Goal: Task Accomplishment & Management: Complete application form

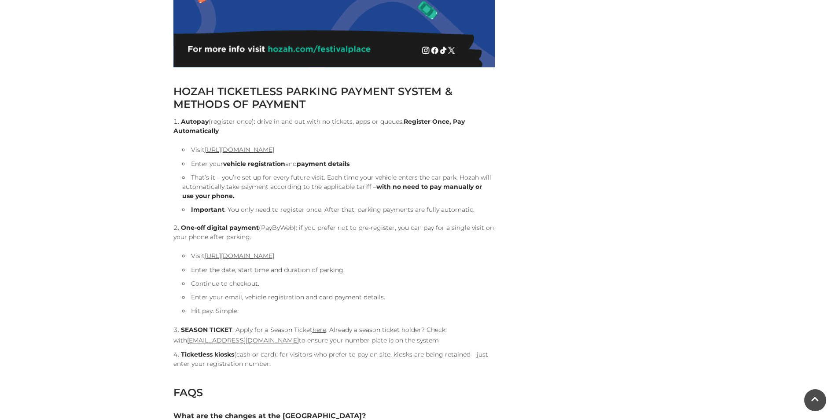
scroll to position [864, 0]
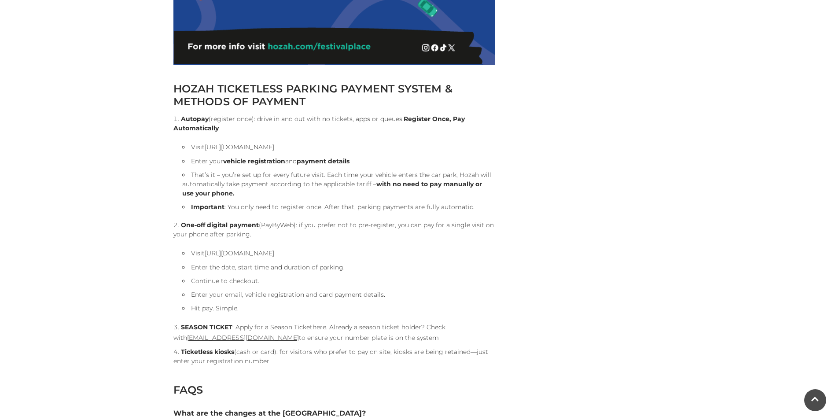
click at [274, 148] on link "[URL][DOMAIN_NAME]" at bounding box center [240, 147] width 70 height 8
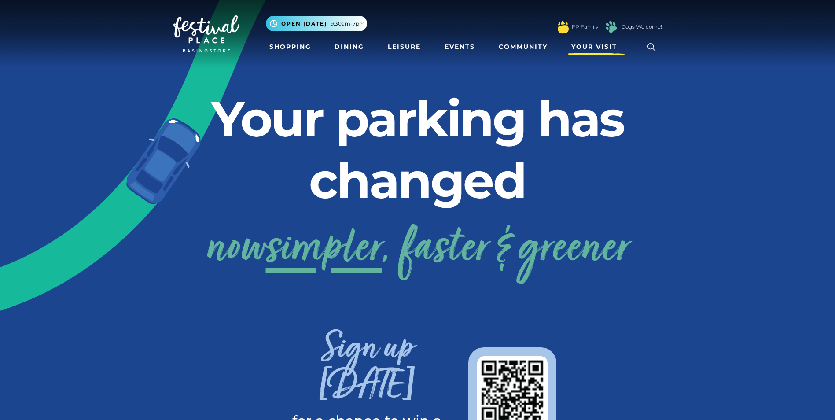
click at [590, 47] on span "Your Visit" at bounding box center [595, 46] width 46 height 9
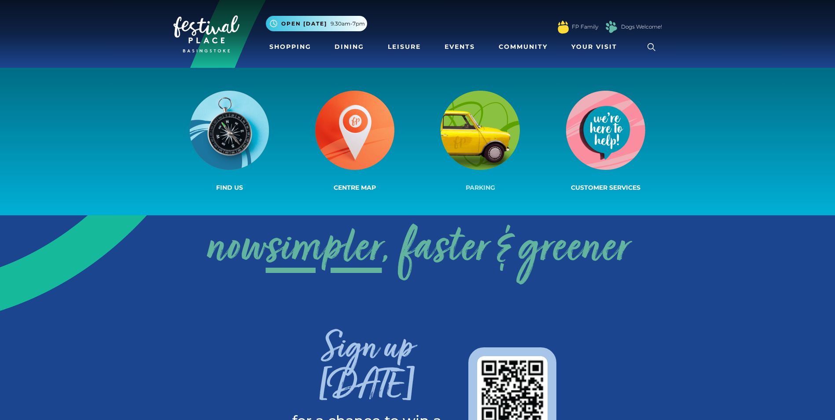
click at [471, 125] on img at bounding box center [480, 130] width 79 height 79
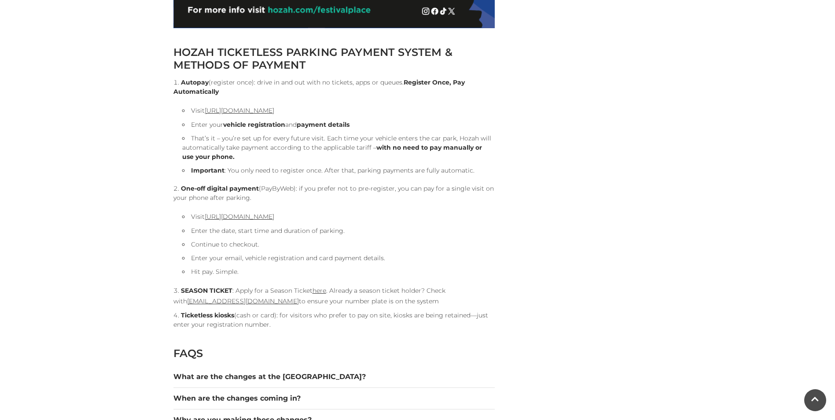
scroll to position [915, 0]
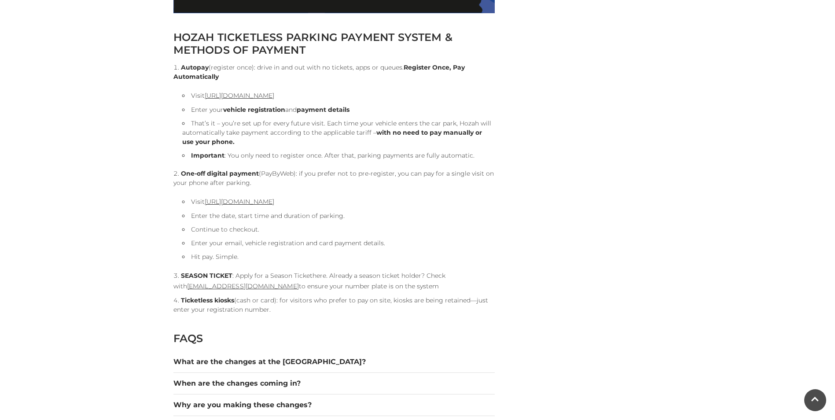
click at [320, 276] on link "here" at bounding box center [320, 276] width 14 height 8
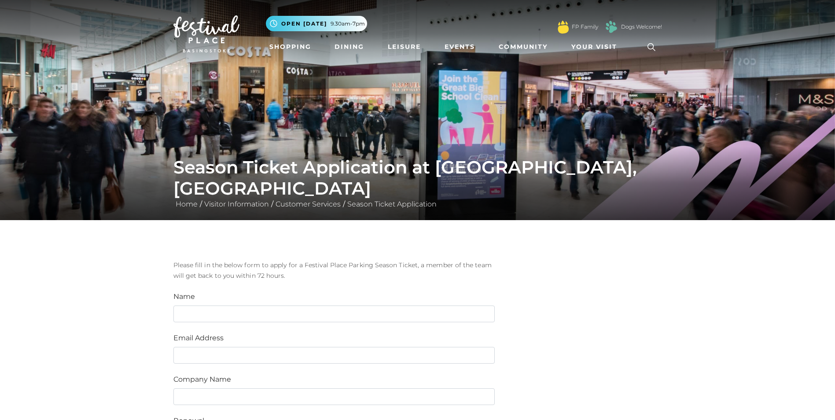
click at [202, 30] on img at bounding box center [206, 33] width 66 height 37
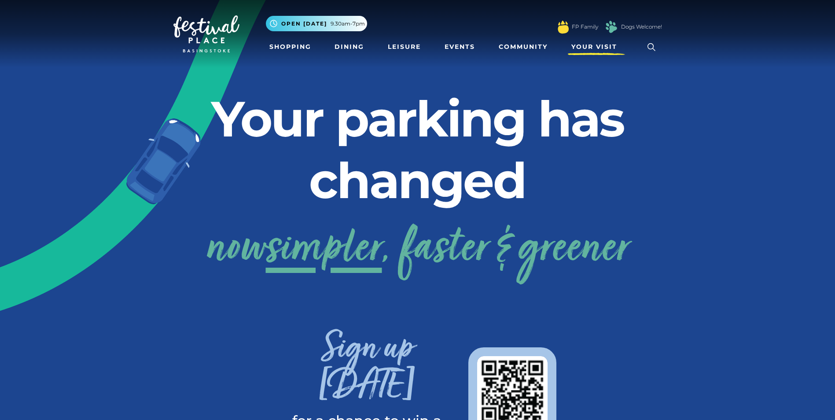
click at [593, 46] on span "Your Visit" at bounding box center [595, 46] width 46 height 9
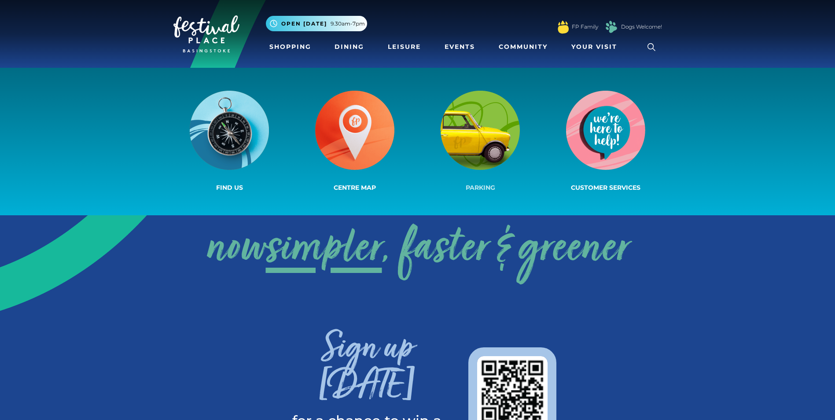
click at [498, 115] on img at bounding box center [480, 130] width 79 height 79
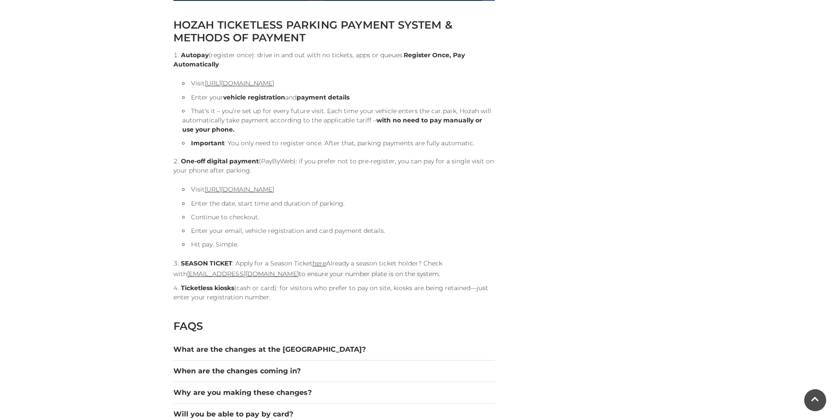
scroll to position [934, 0]
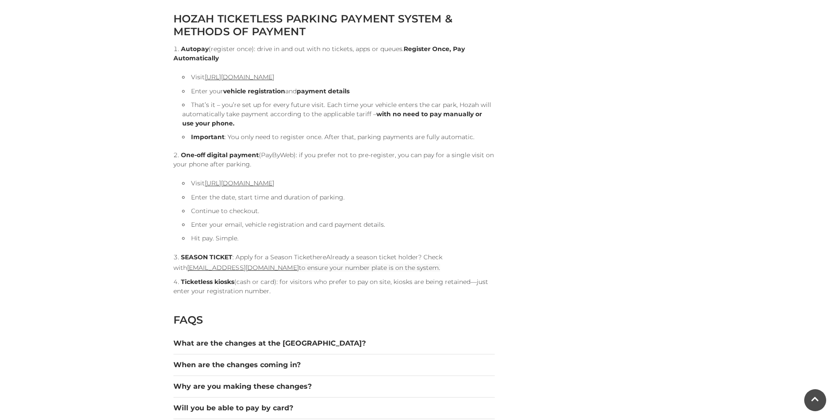
click at [323, 258] on link "here" at bounding box center [320, 257] width 14 height 8
